Goal: Transaction & Acquisition: Book appointment/travel/reservation

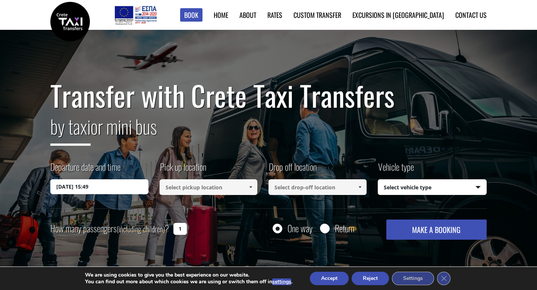
click at [104, 188] on input "10/08/2025 15:49" at bounding box center [99, 186] width 98 height 15
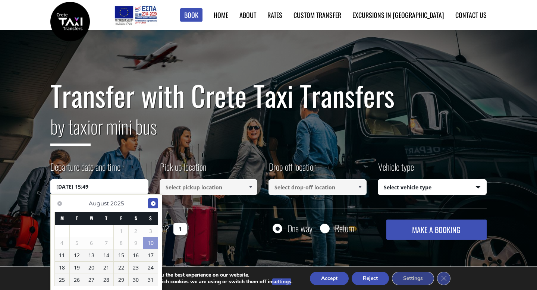
click at [154, 202] on span "Next" at bounding box center [153, 204] width 6 height 6
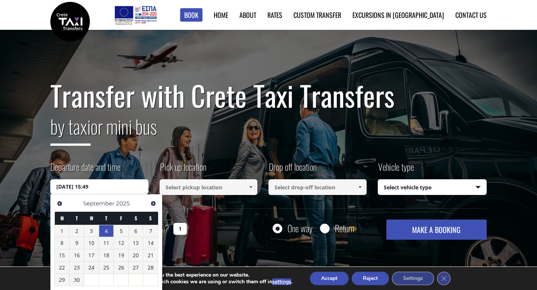
click at [109, 236] on link "4" at bounding box center [106, 231] width 15 height 12
type input "04/09/2025 00:00"
click at [205, 190] on input at bounding box center [209, 187] width 98 height 16
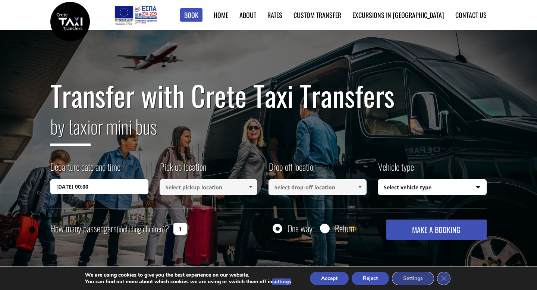
click at [205, 187] on input at bounding box center [209, 187] width 98 height 16
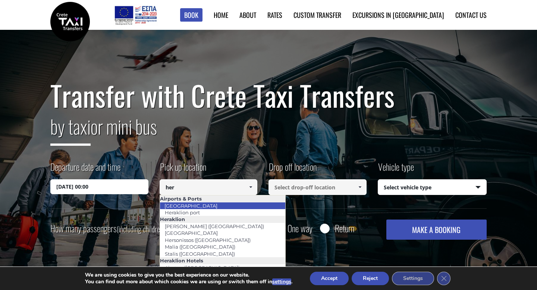
click at [202, 202] on link "[GEOGRAPHIC_DATA]" at bounding box center [191, 206] width 63 height 10
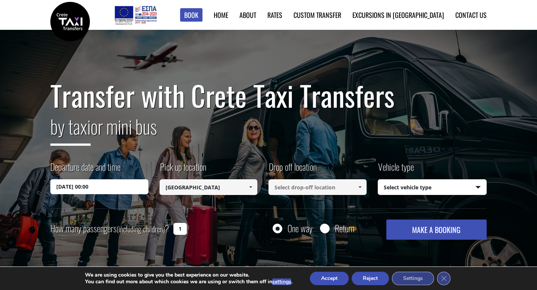
type input "[GEOGRAPHIC_DATA]"
click at [305, 187] on input at bounding box center [317, 187] width 98 height 16
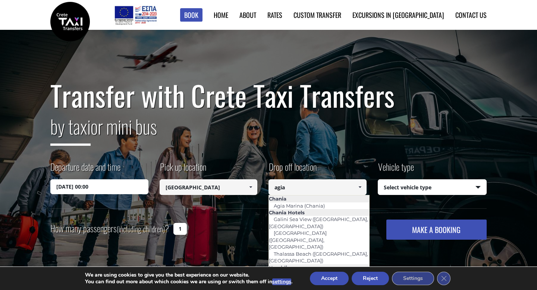
click at [327, 269] on link "[PERSON_NAME] ([GEOGRAPHIC_DATA])" at bounding box center [298, 277] width 61 height 17
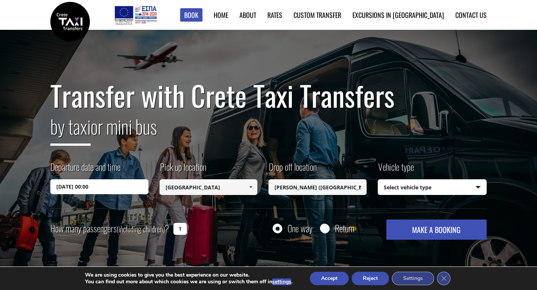
type input "[PERSON_NAME] ([GEOGRAPHIC_DATA])"
click at [423, 224] on button "MAKE A BOOKING" at bounding box center [436, 230] width 100 height 20
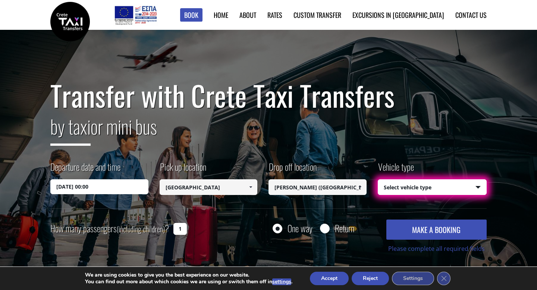
click at [400, 183] on select "Select vehicle type Taxi (4 passengers) Mercedes E Class Mini Van (7 passengers…" at bounding box center [432, 188] width 108 height 16
select select "540"
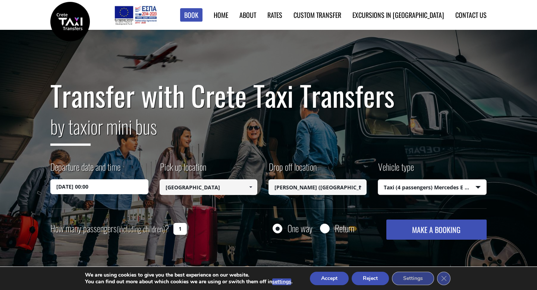
click at [413, 231] on button "MAKE A BOOKING" at bounding box center [436, 230] width 100 height 20
